Goal: Find specific page/section: Find specific page/section

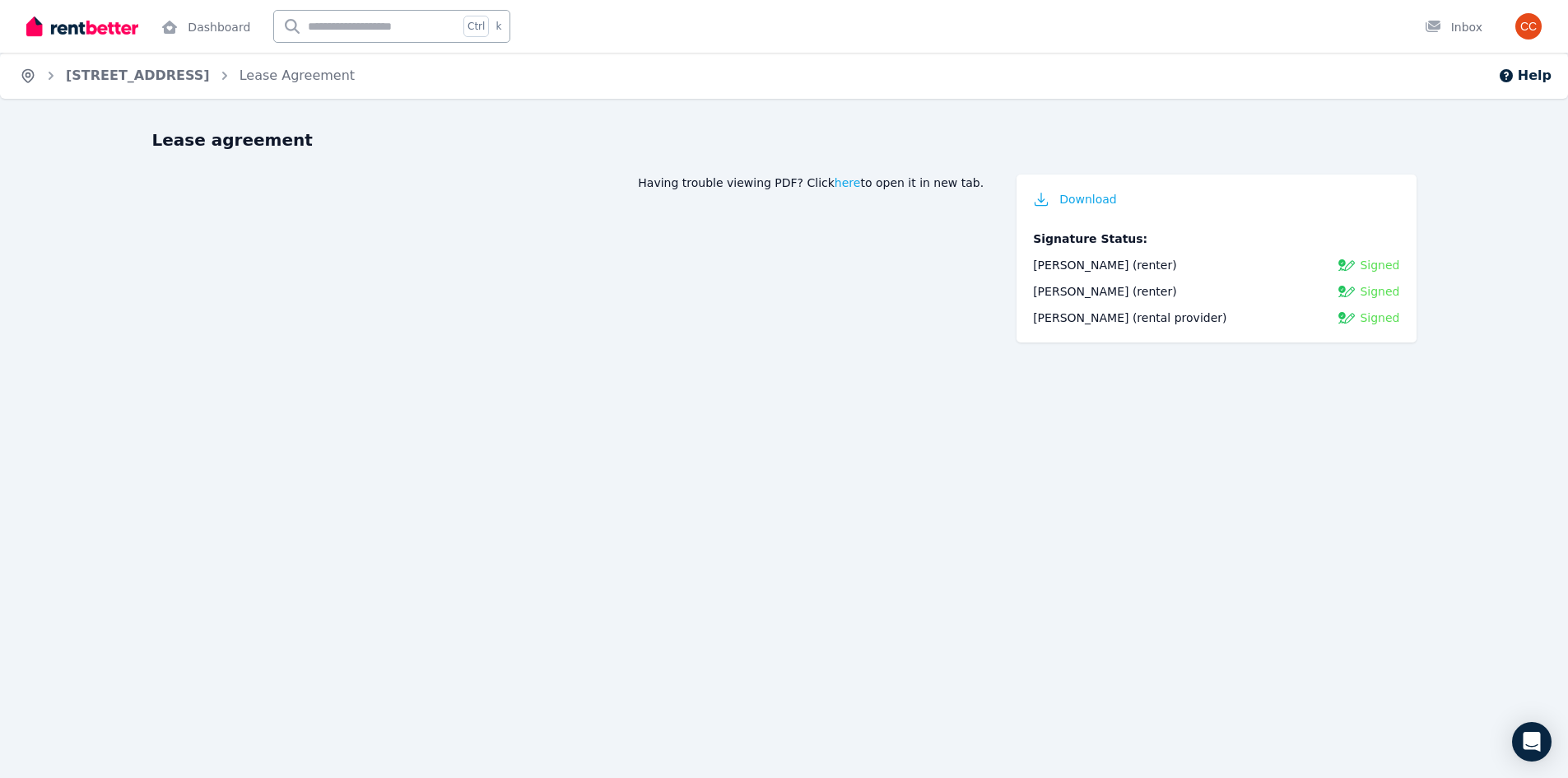
click at [28, 75] on icon "Breadcrumb" at bounding box center [28, 75] width 16 height 16
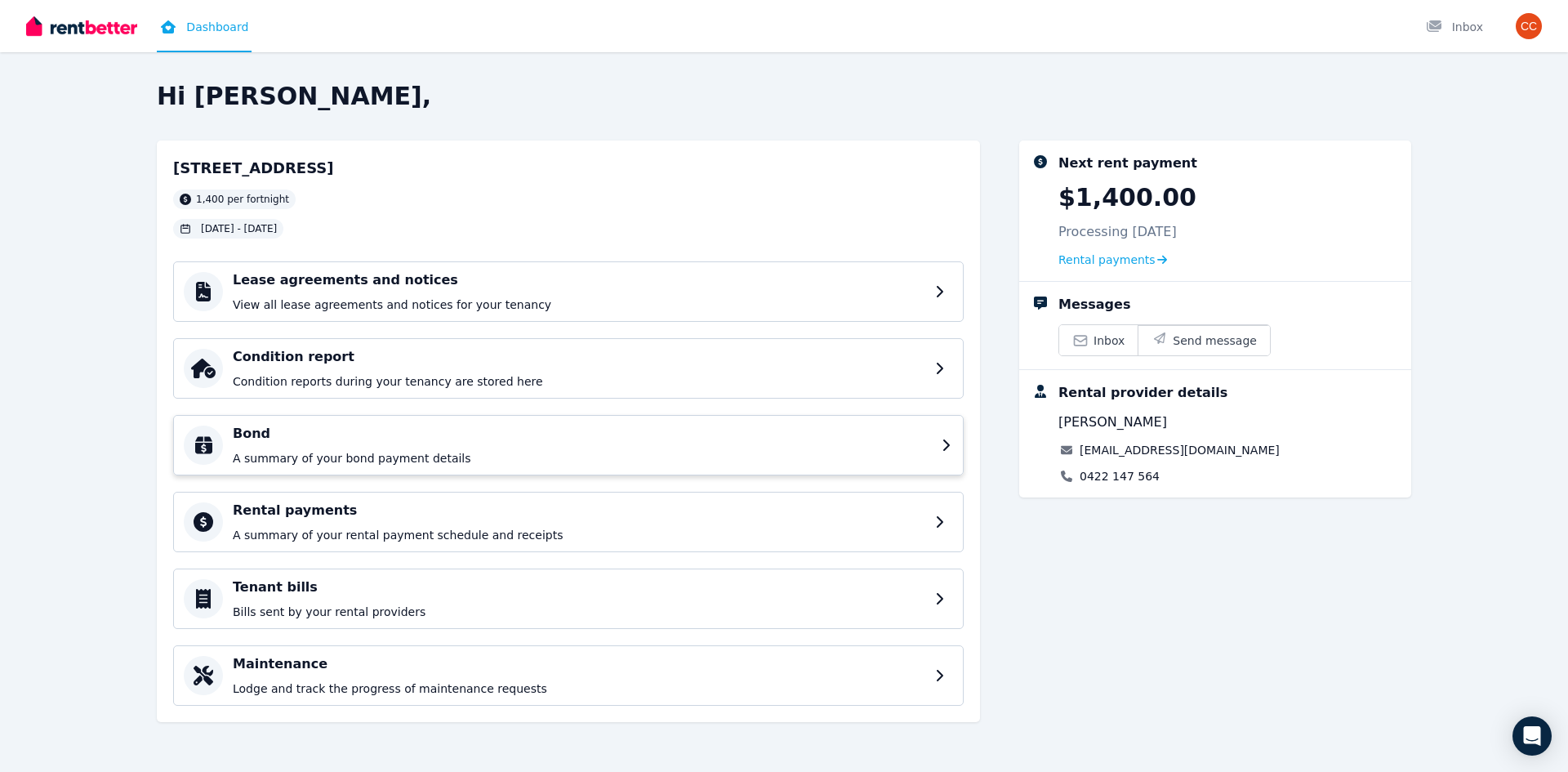
click at [369, 431] on h4 "Bond" at bounding box center [582, 433] width 699 height 20
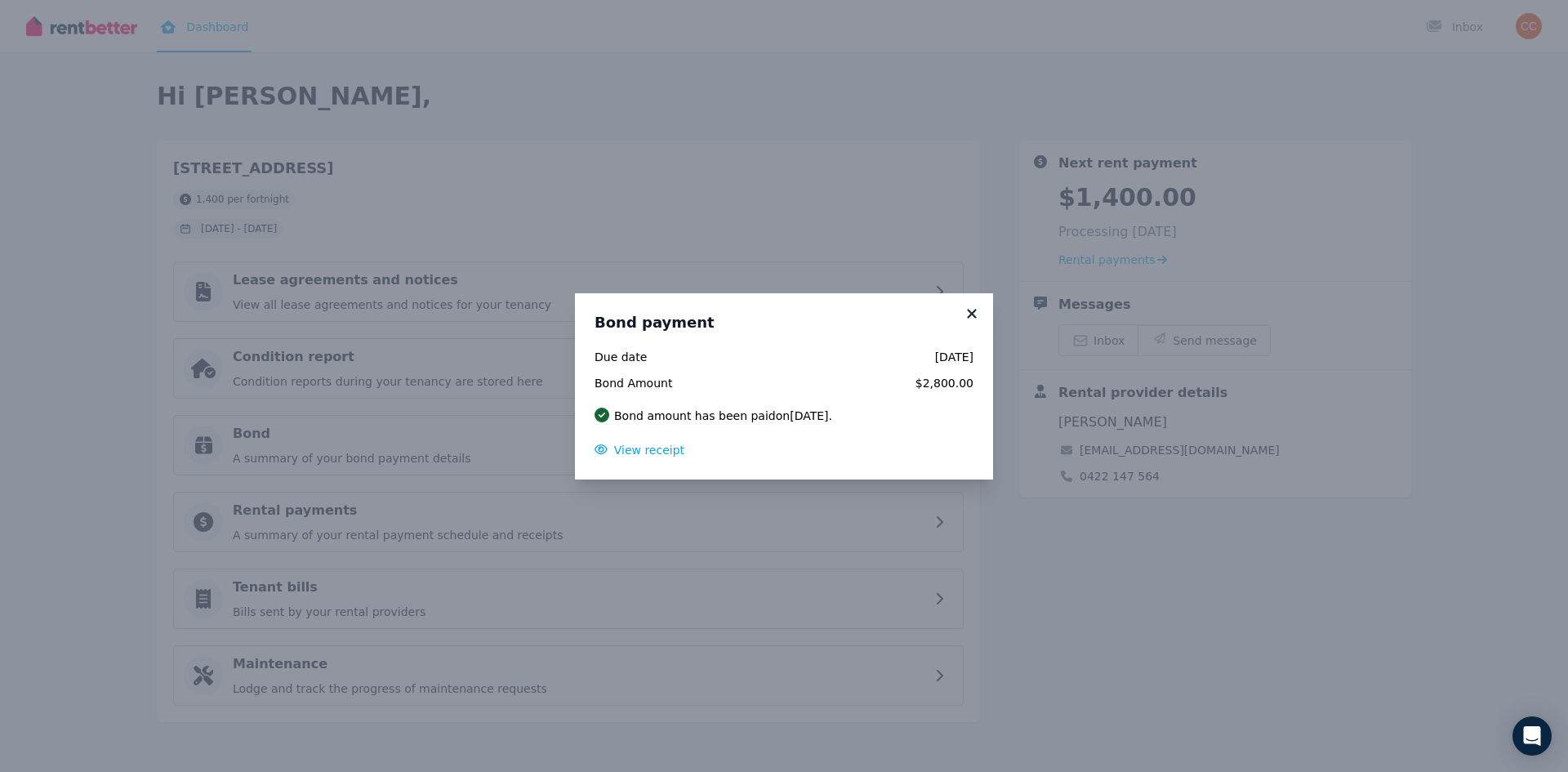
click at [972, 315] on icon at bounding box center [971, 313] width 16 height 15
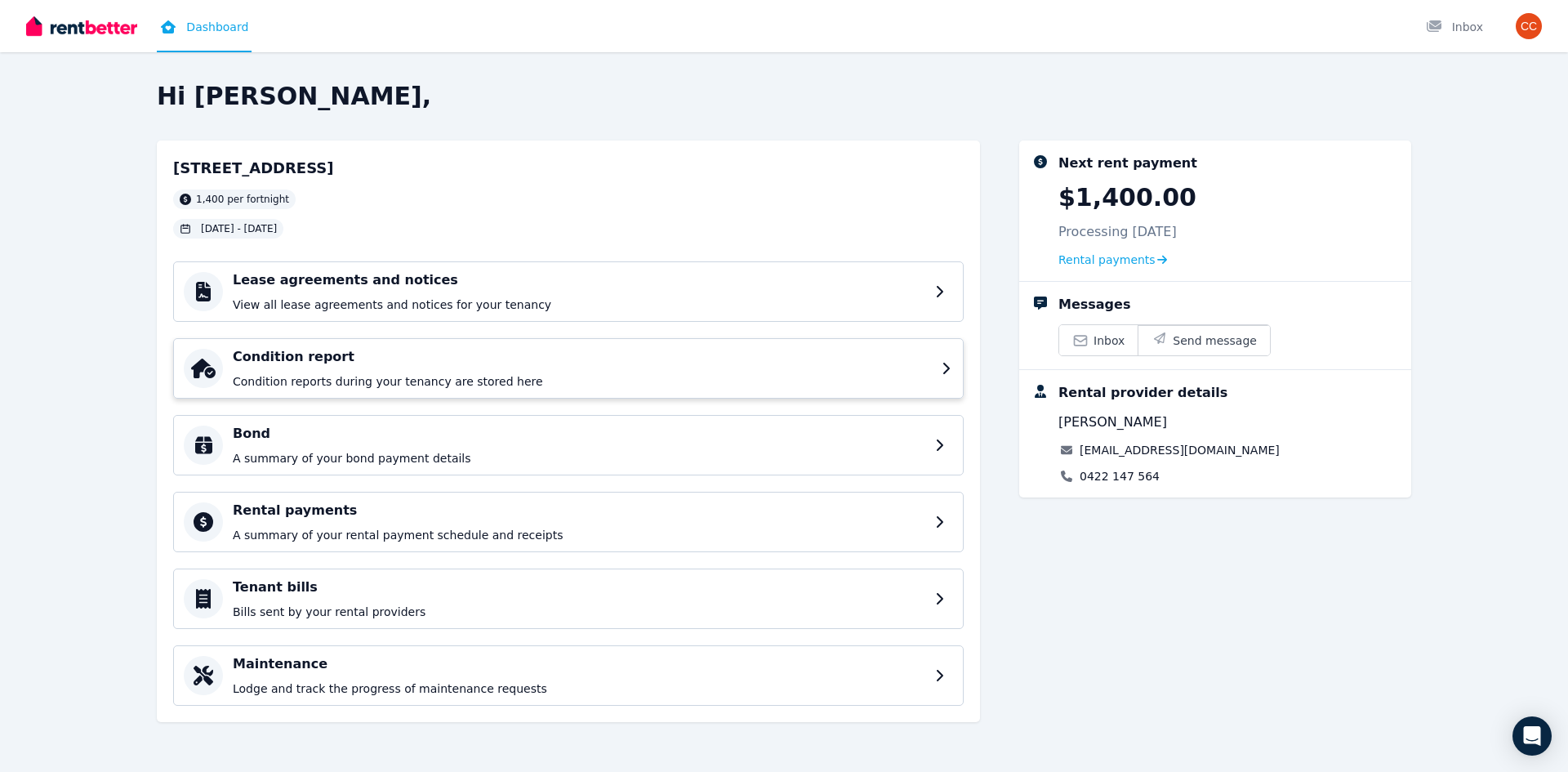
click at [390, 369] on div "Condition report Condition reports during your tenancy are stored here" at bounding box center [582, 367] width 699 height 42
